Goal: Task Accomplishment & Management: Manage account settings

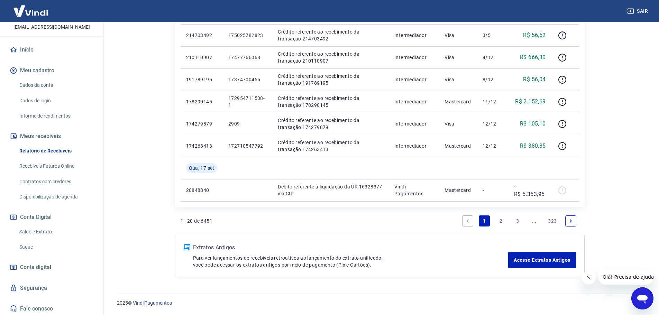
scroll to position [46, 0]
click at [29, 230] on link "Saldo e Extrato" at bounding box center [56, 230] width 79 height 14
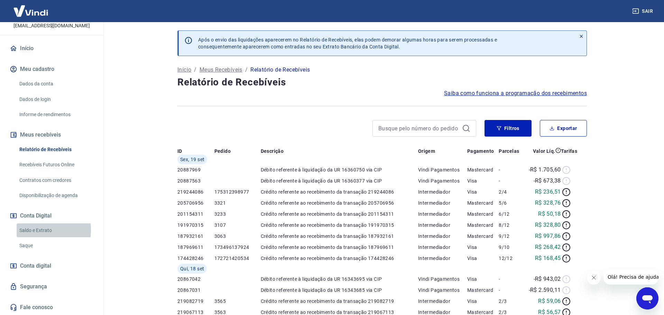
click at [29, 230] on link "Saldo e Extrato" at bounding box center [56, 230] width 79 height 14
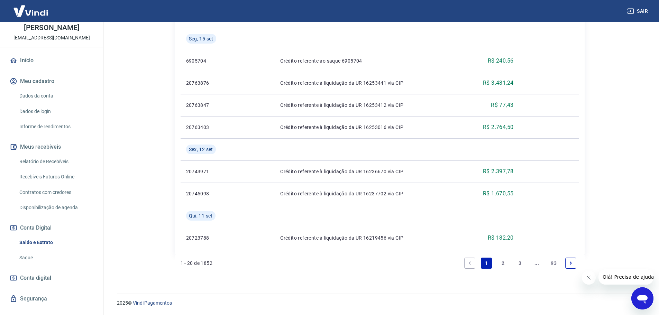
scroll to position [46, 0]
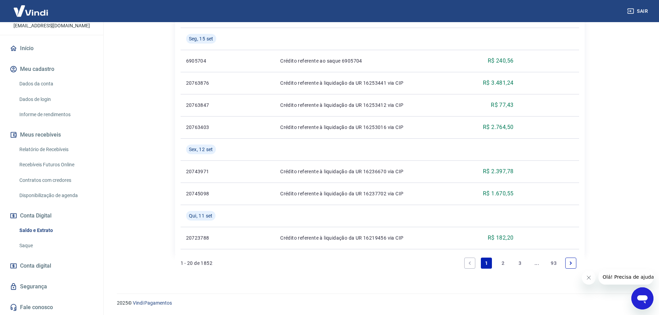
click at [33, 216] on button "Conta Digital" at bounding box center [51, 215] width 87 height 15
click at [42, 229] on link "Saldo e Extrato" at bounding box center [56, 230] width 79 height 14
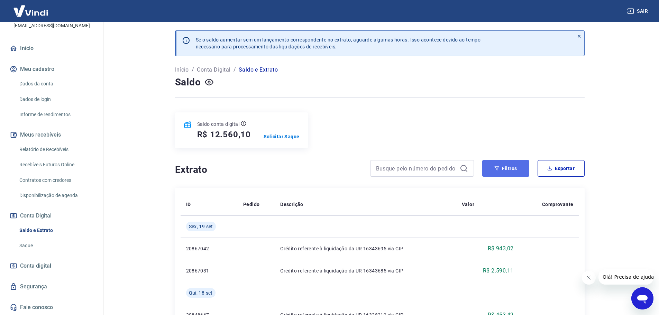
click at [496, 169] on icon "button" at bounding box center [496, 168] width 4 height 4
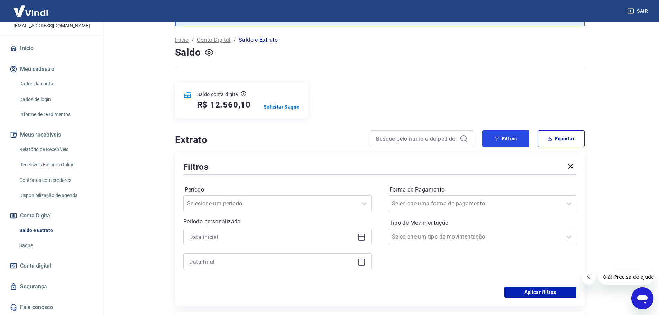
scroll to position [69, 0]
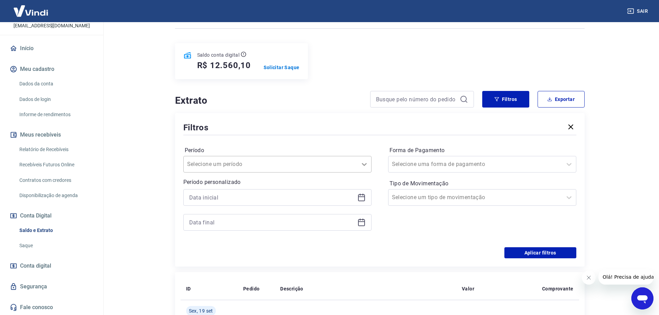
click at [364, 165] on icon at bounding box center [364, 164] width 8 height 8
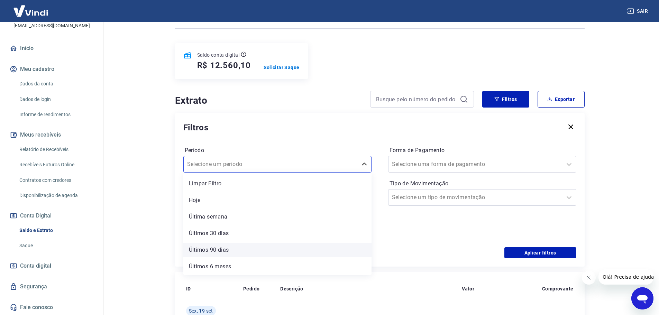
click at [245, 252] on div "Últimos 90 dias" at bounding box center [277, 250] width 188 height 14
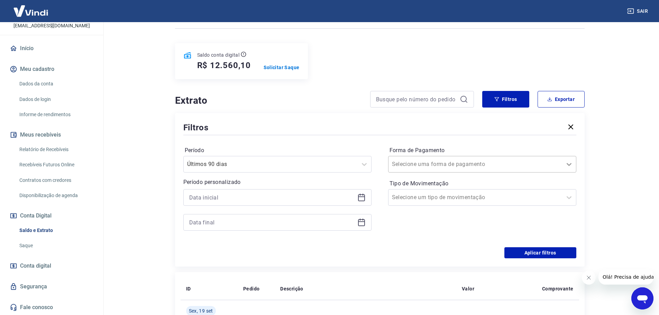
click at [568, 164] on icon at bounding box center [569, 164] width 8 height 8
click at [628, 188] on main "Se o saldo aumentar sem um lançamento correspondente no extrato, aguarde alguma…" at bounding box center [379, 99] width 559 height 293
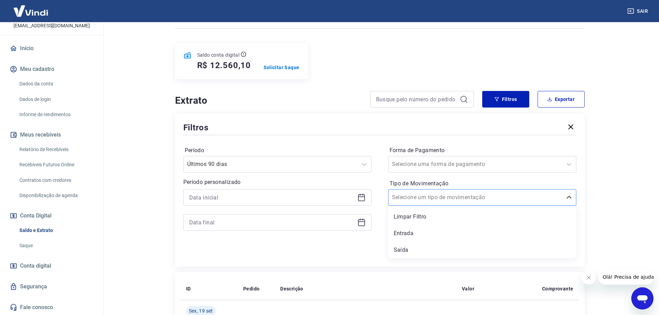
click at [476, 194] on div at bounding box center [475, 198] width 167 height 10
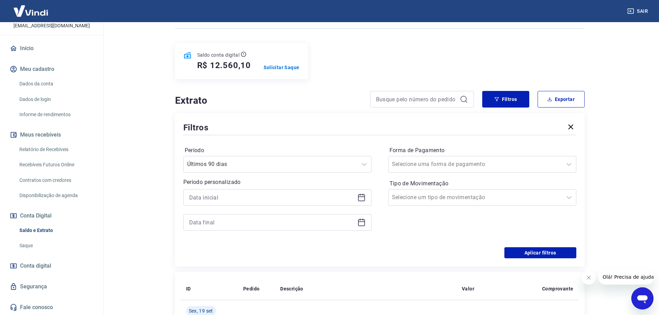
click at [377, 247] on div "Aplicar filtros" at bounding box center [379, 252] width 393 height 11
click at [540, 250] on button "Aplicar filtros" at bounding box center [540, 252] width 72 height 11
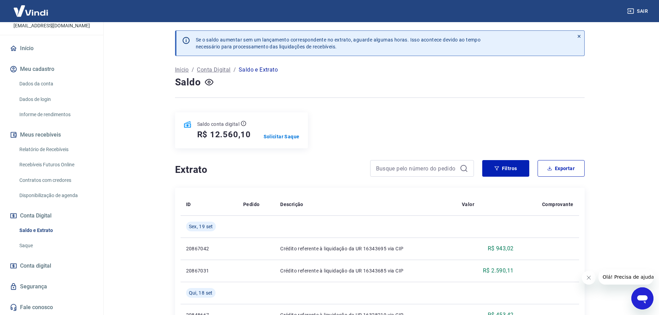
click at [41, 11] on img at bounding box center [30, 10] width 45 height 21
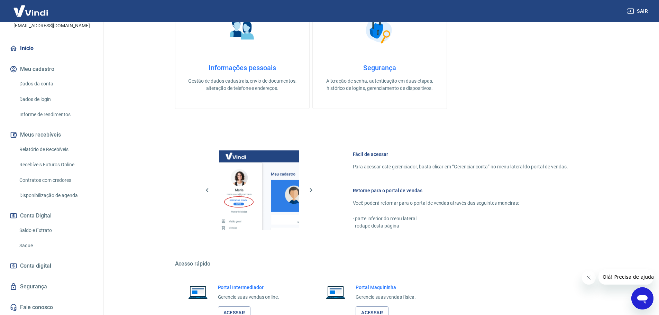
scroll to position [224, 0]
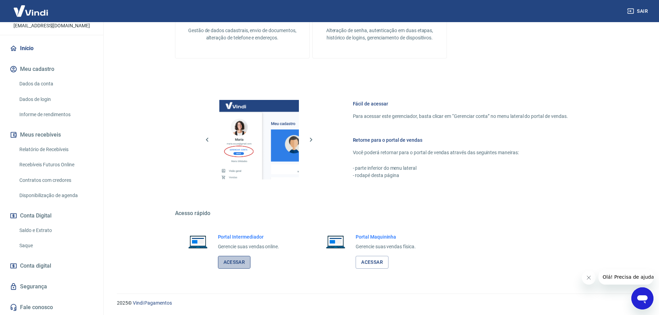
click at [231, 260] on link "Acessar" at bounding box center [234, 262] width 33 height 13
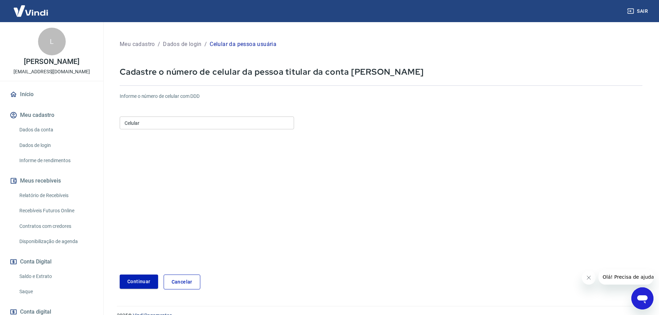
click at [166, 126] on input "Celular" at bounding box center [207, 123] width 174 height 13
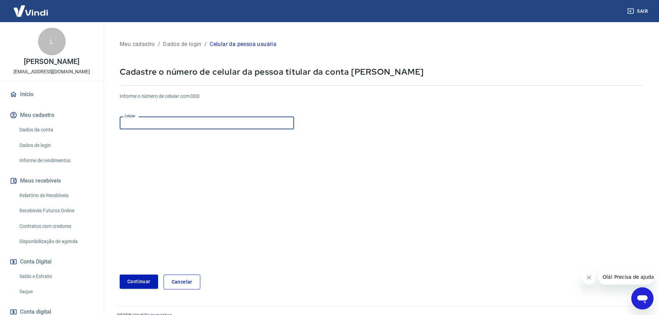
type input "(16) 99128-5900"
click at [134, 277] on button "Continuar" at bounding box center [139, 282] width 38 height 14
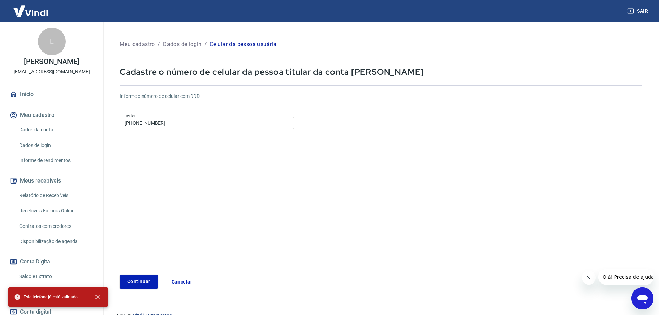
click at [183, 281] on link "Cancelar" at bounding box center [182, 282] width 37 height 15
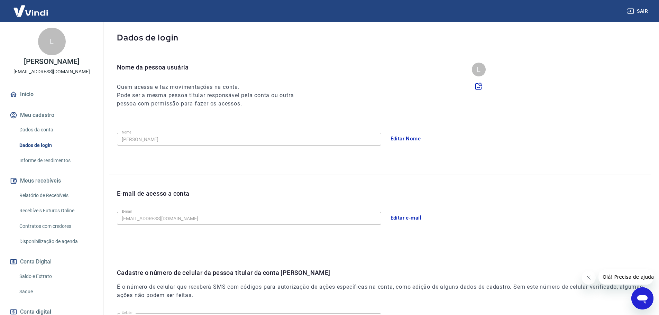
scroll to position [128, 0]
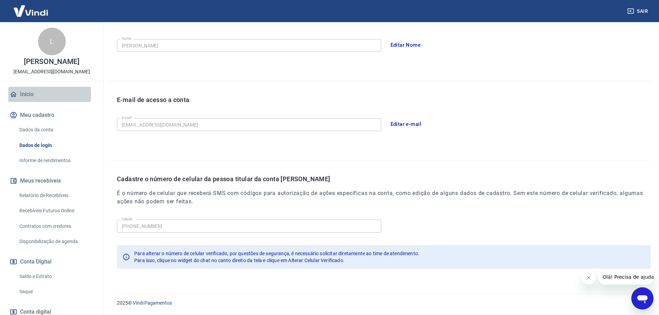
click at [27, 94] on link "Início" at bounding box center [51, 94] width 87 height 15
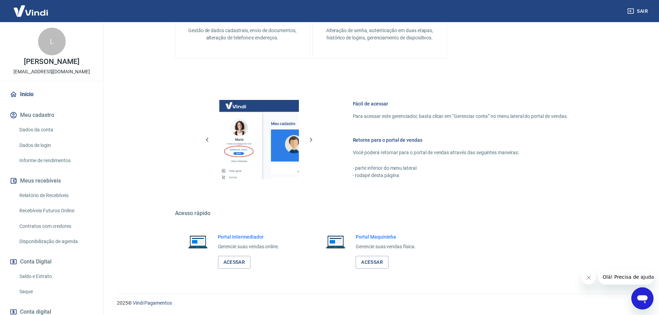
scroll to position [224, 0]
click at [234, 260] on link "Acessar" at bounding box center [234, 262] width 33 height 13
